Goal: Task Accomplishment & Management: Use online tool/utility

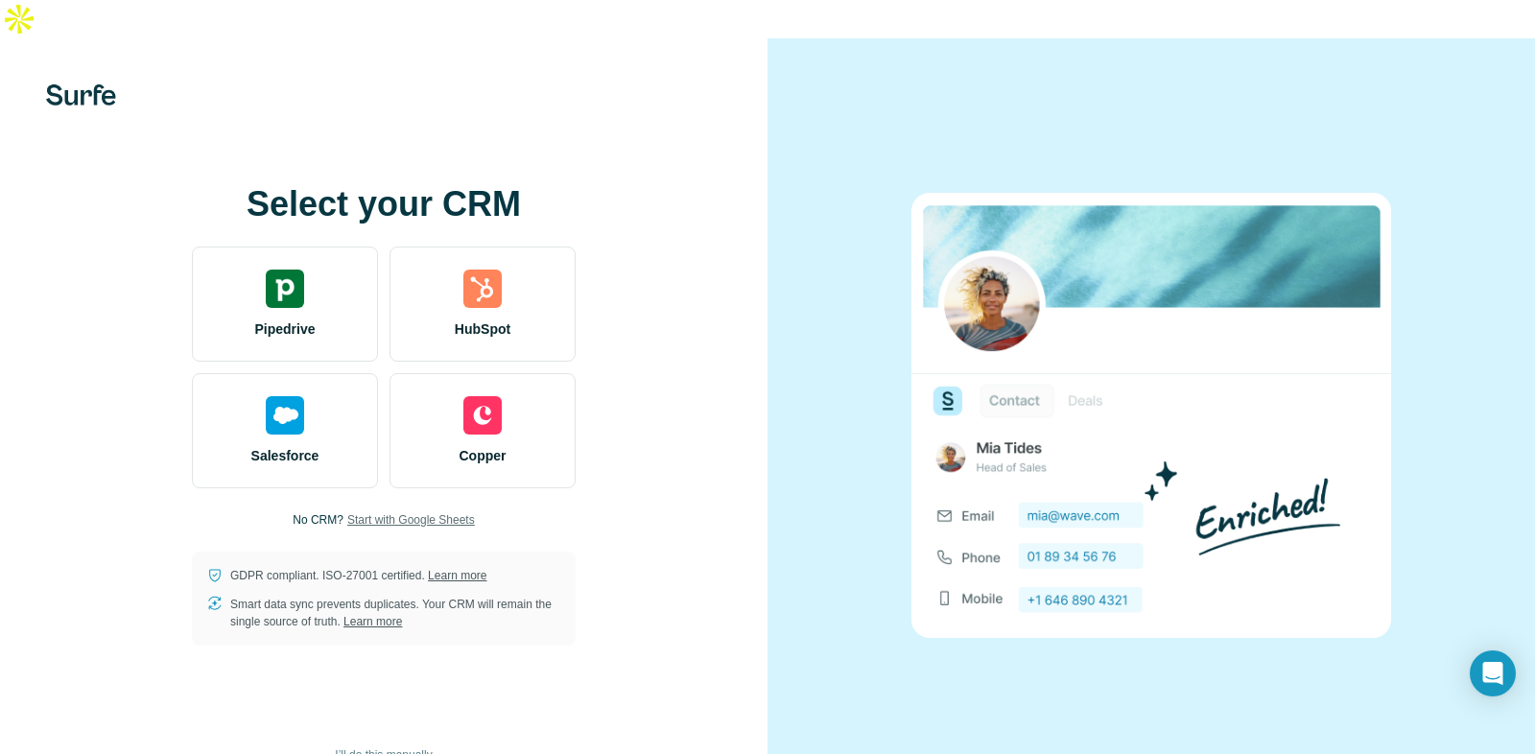
click at [353, 511] on span "Start with Google Sheets" at bounding box center [411, 519] width 128 height 17
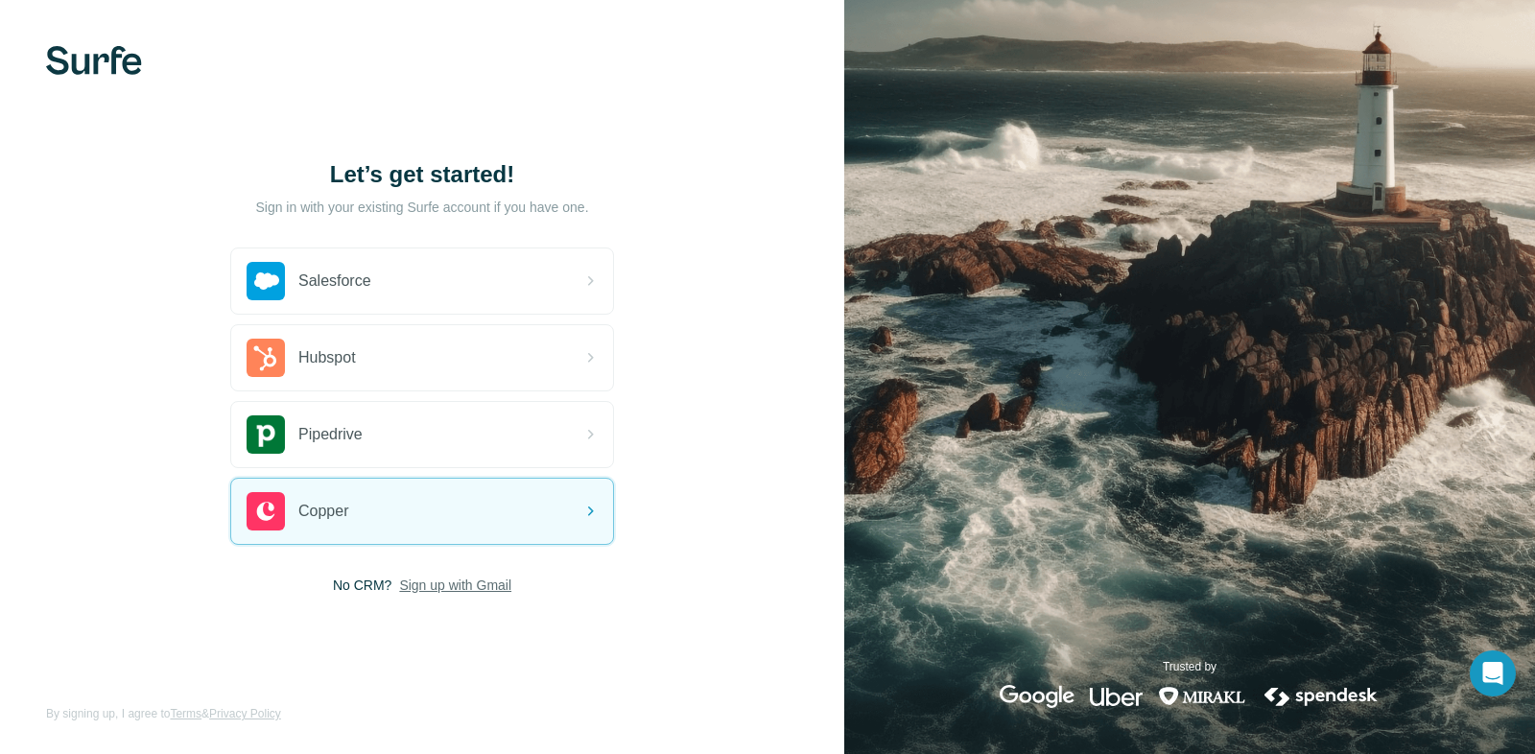
click at [437, 589] on span "Sign up with Gmail" at bounding box center [455, 585] width 112 height 19
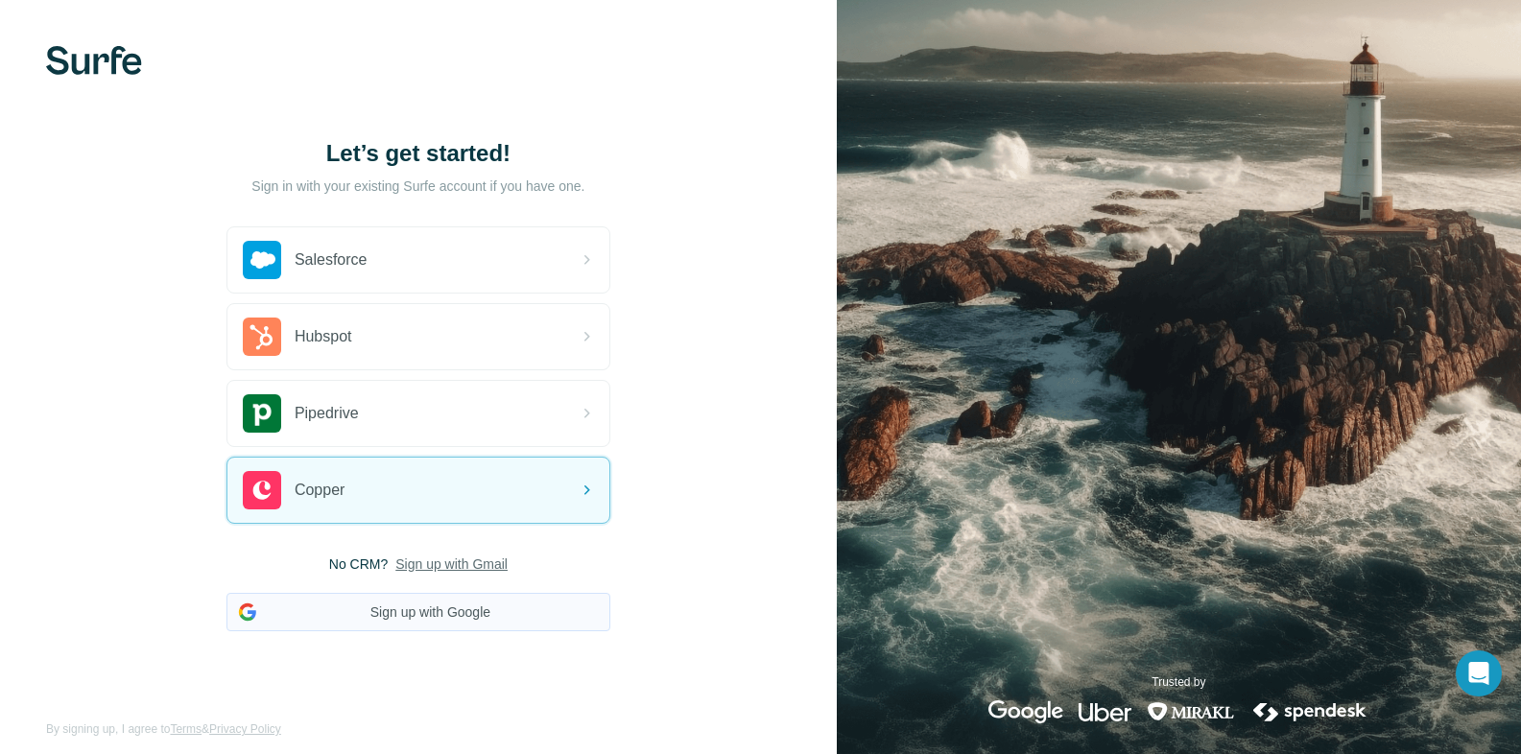
click at [429, 625] on button "Sign up with Google" at bounding box center [418, 612] width 384 height 38
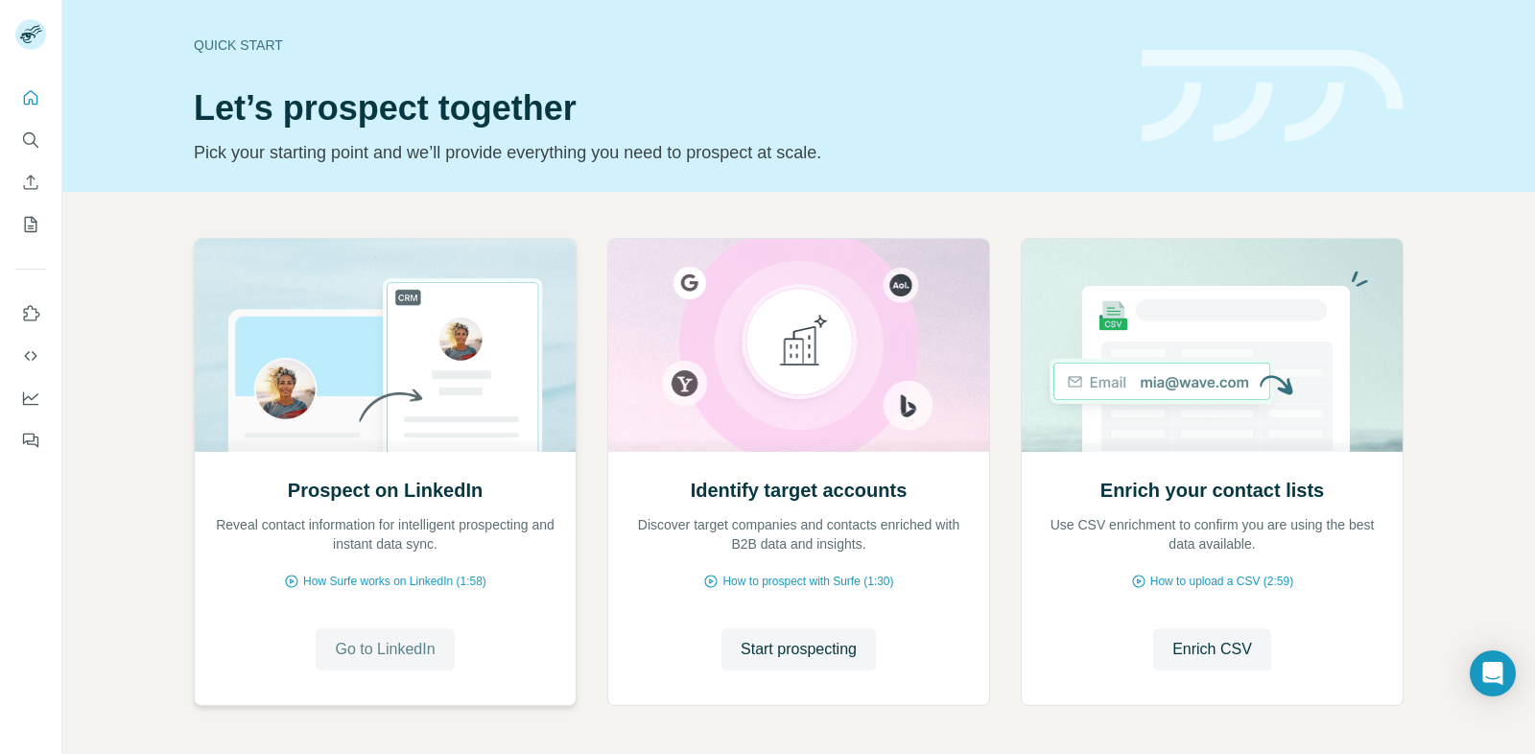
click at [350, 647] on span "Go to LinkedIn" at bounding box center [385, 649] width 100 height 23
click at [30, 104] on icon "Quick start" at bounding box center [30, 97] width 19 height 19
